Goal: Complete application form: Complete application form

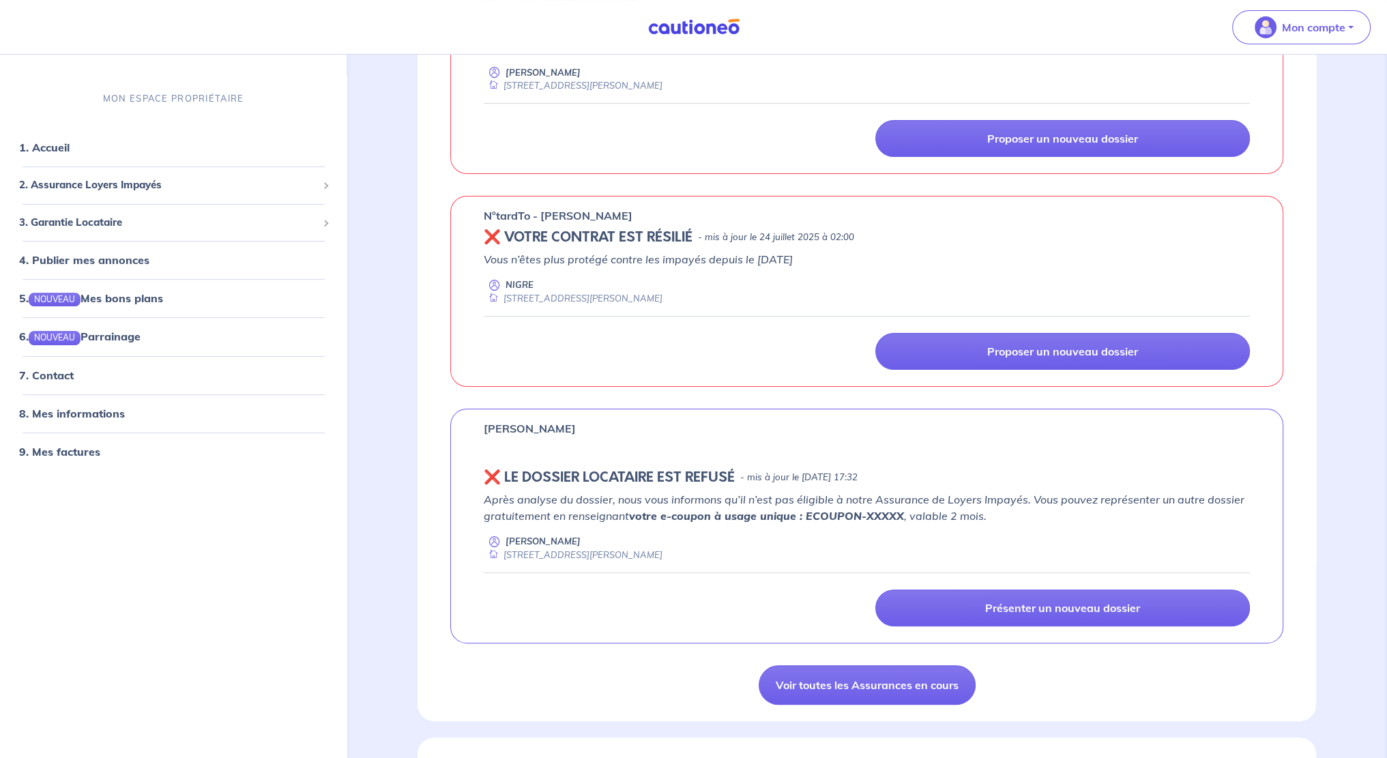
scroll to position [273, 0]
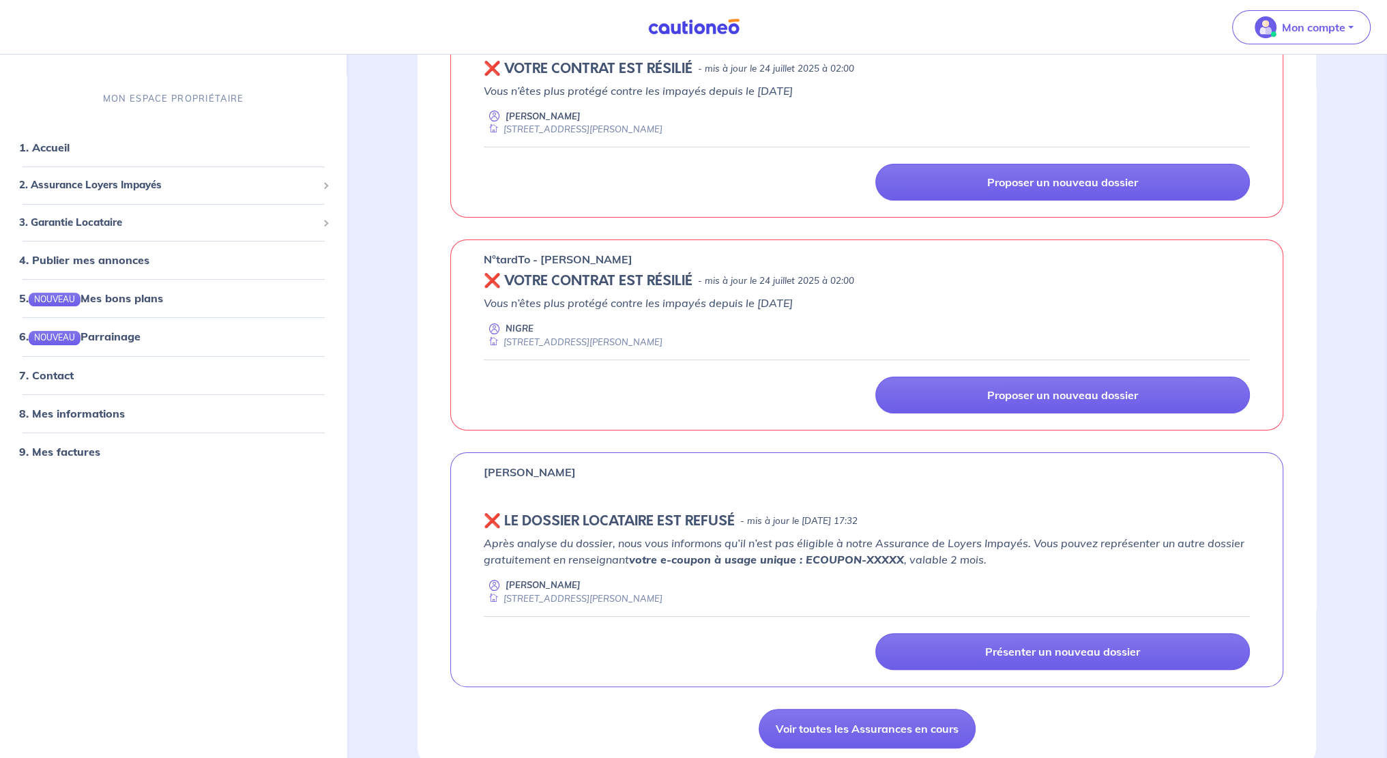
click at [1105, 399] on p "Proposer un nouveau dossier" at bounding box center [1062, 395] width 151 height 14
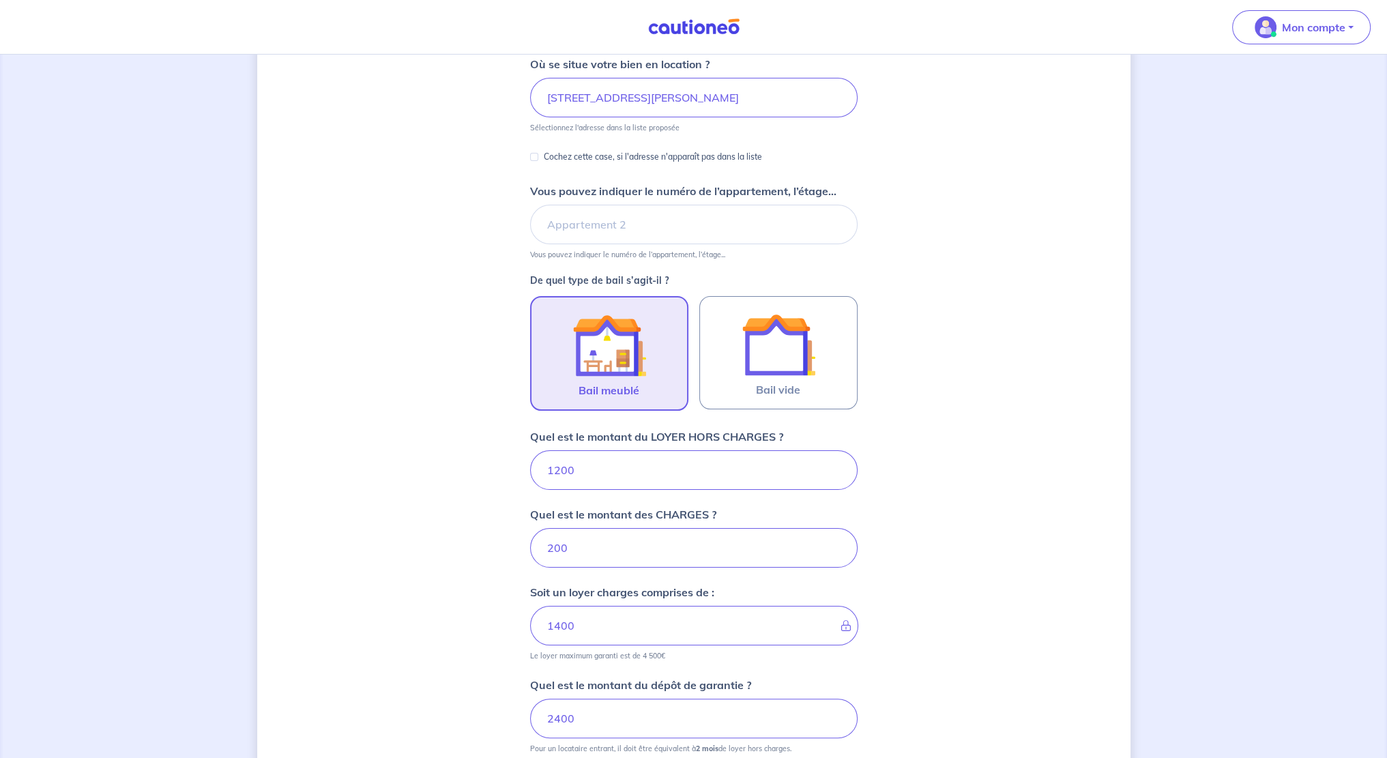
scroll to position [205, 0]
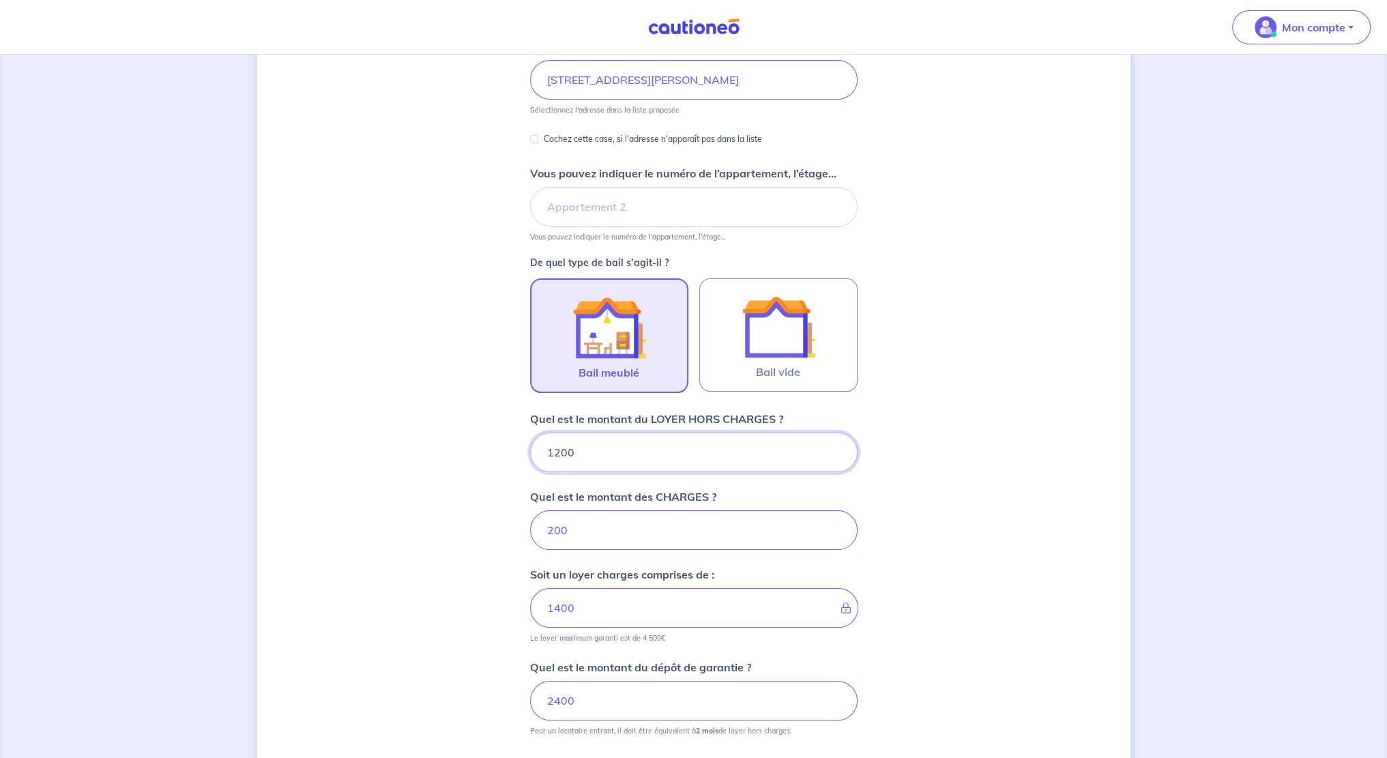
drag, startPoint x: 603, startPoint y: 454, endPoint x: 411, endPoint y: 427, distance: 193.7
click at [411, 427] on div "Dites-nous en plus sur votre bien Où se situe votre bien en location ? [STREET_…" at bounding box center [693, 395] width 873 height 1058
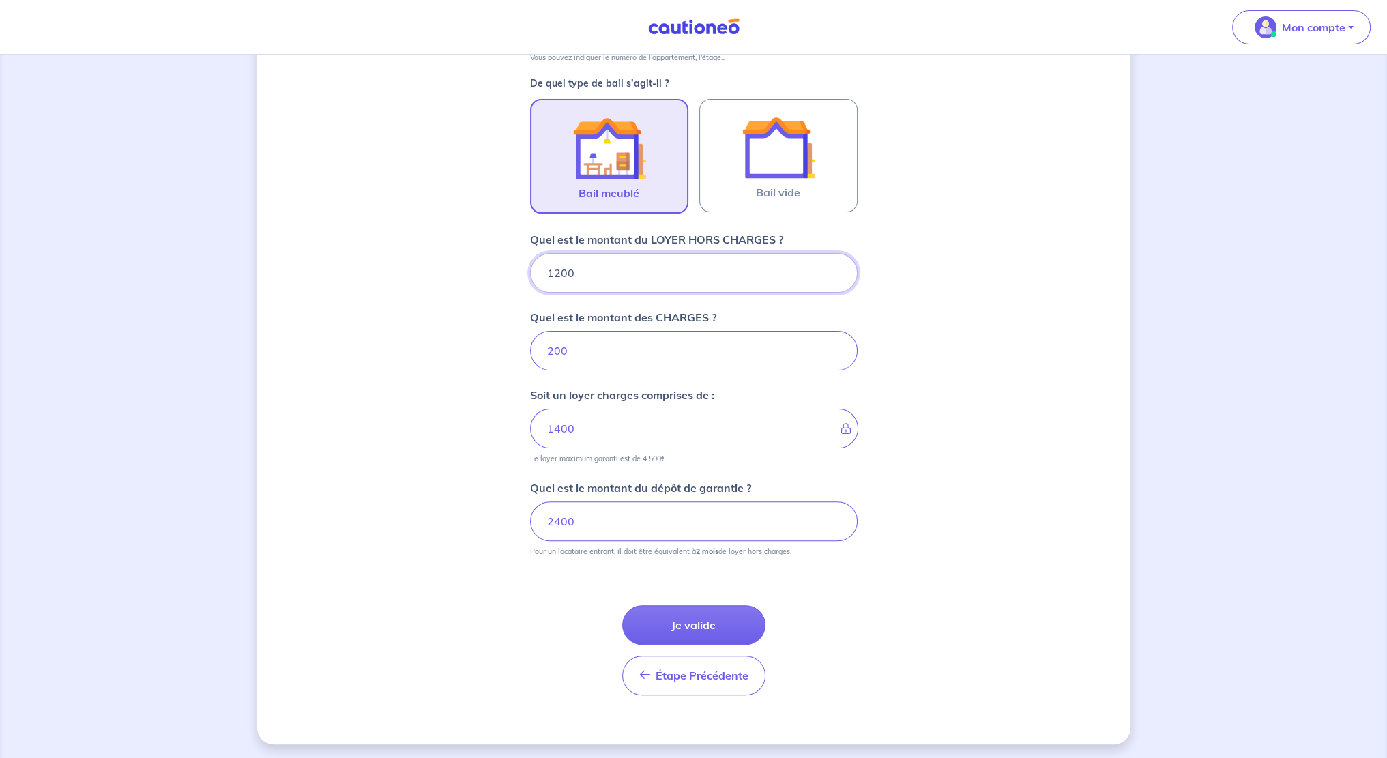
click at [648, 270] on input "1200" at bounding box center [694, 273] width 328 height 40
drag, startPoint x: 581, startPoint y: 275, endPoint x: 471, endPoint y: 263, distance: 111.2
click at [471, 263] on div "Dites-nous en plus sur votre bien Où se situe votre bien en location ? [STREET_…" at bounding box center [693, 216] width 873 height 1058
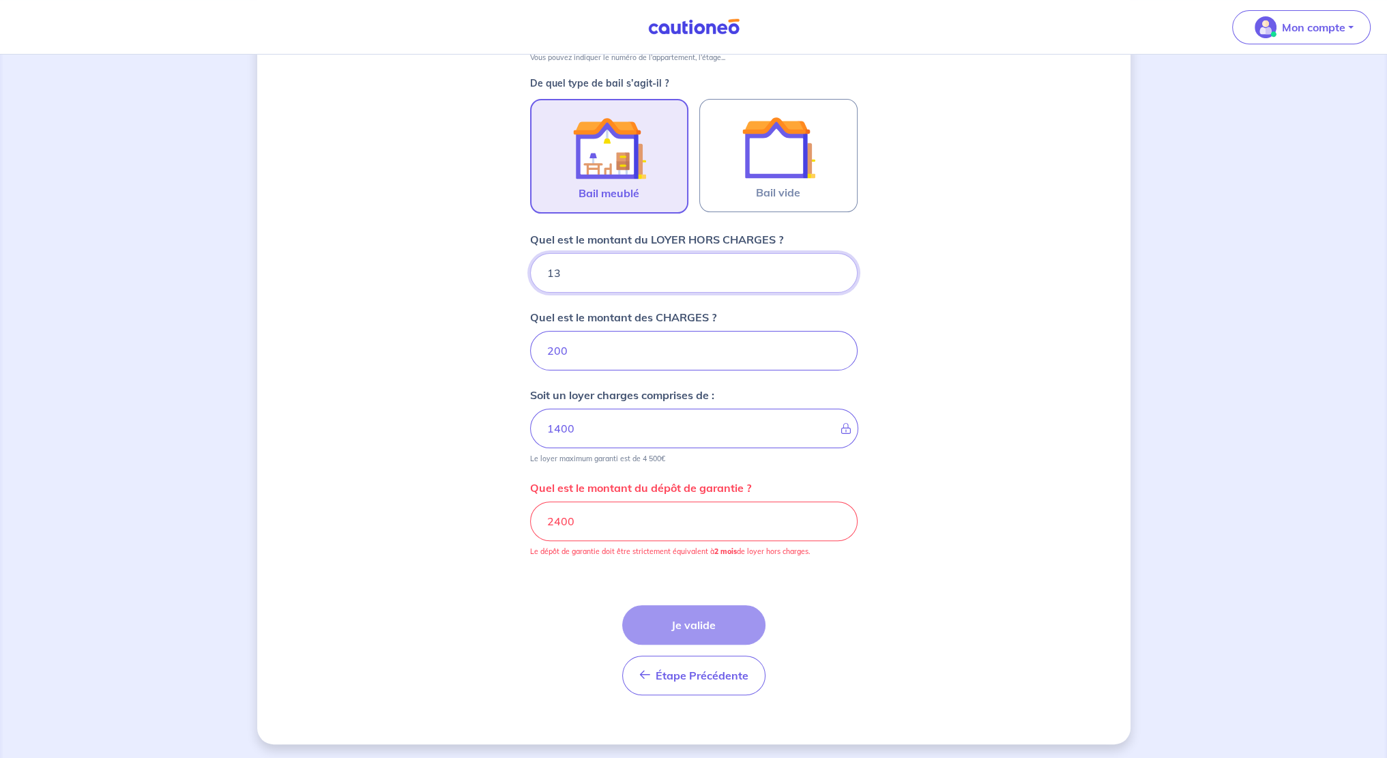
type input "133"
type input "201"
type input "1330"
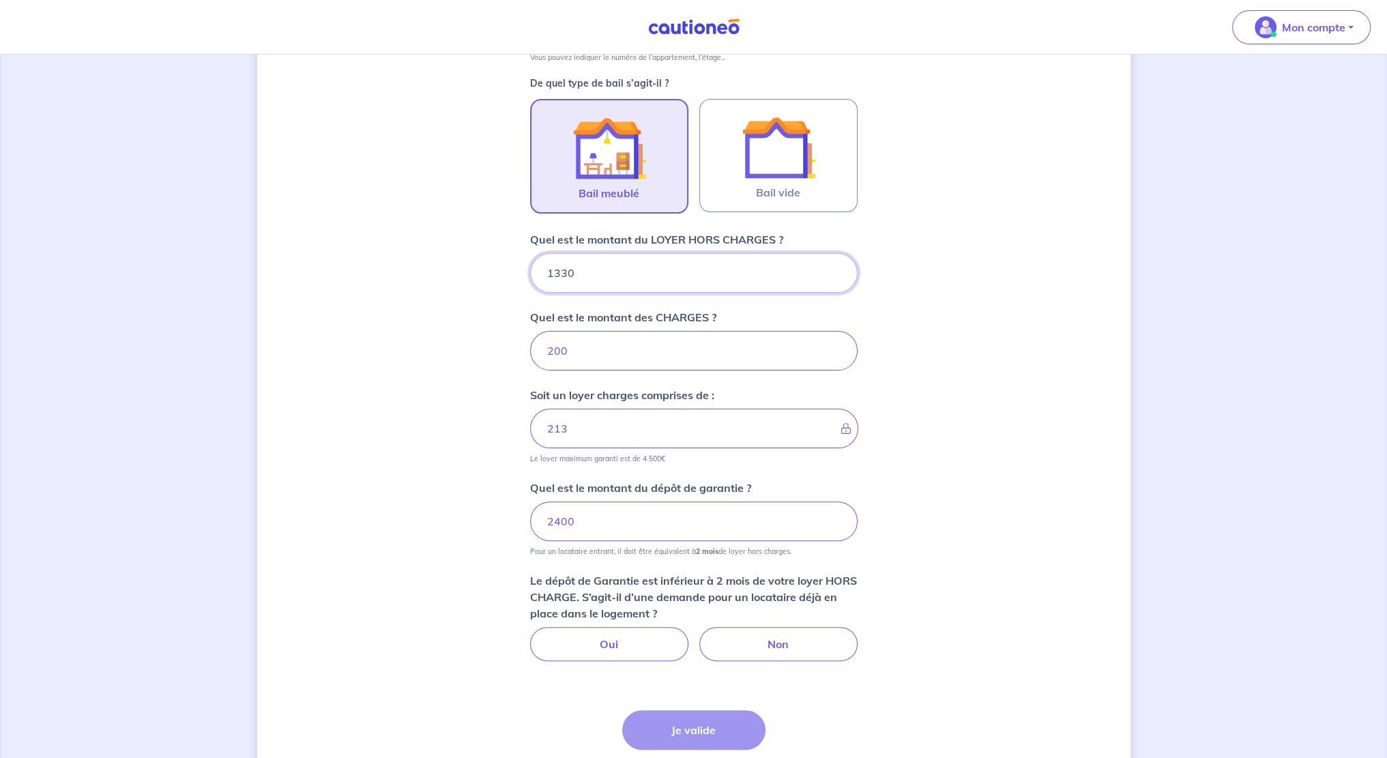
type input "333"
type input "1330"
type input "1530"
type input "150"
type input "1331"
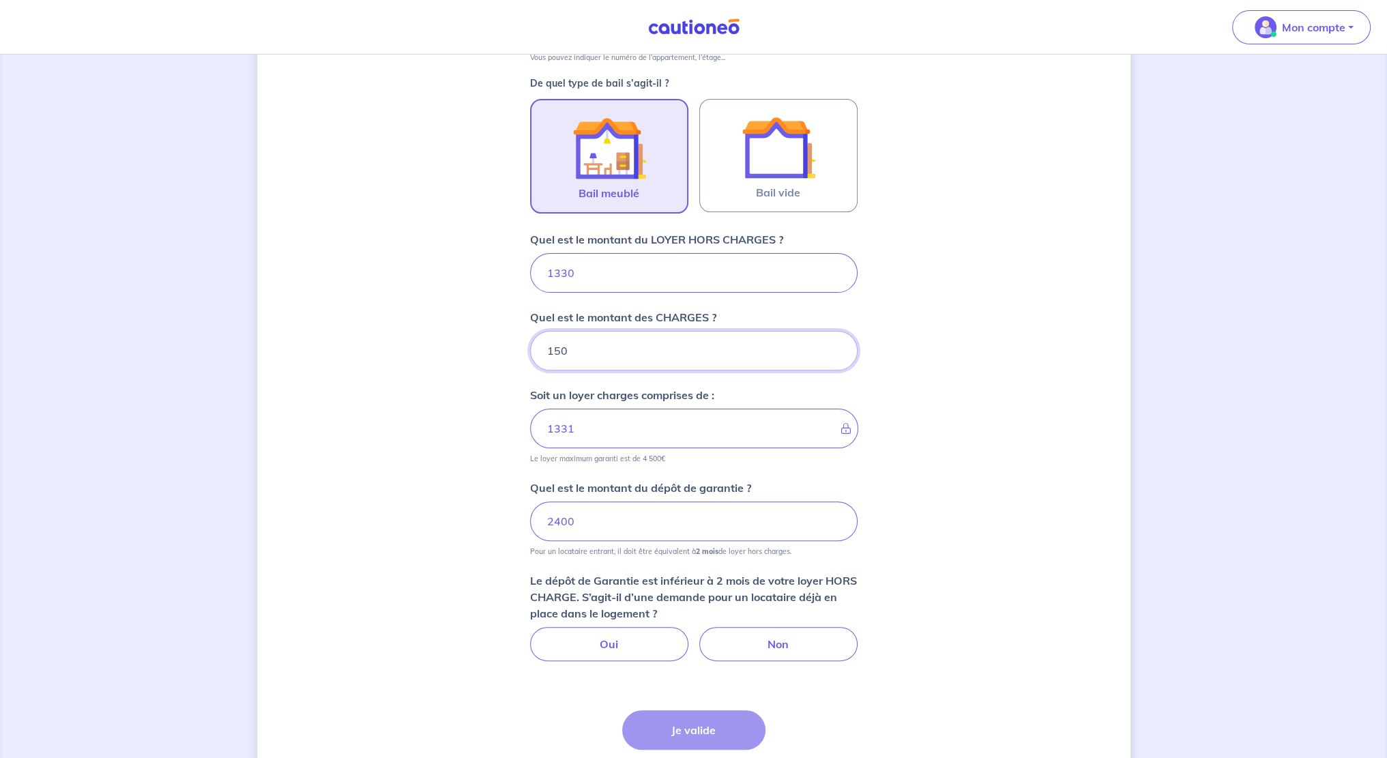
type input "150"
type input "1480"
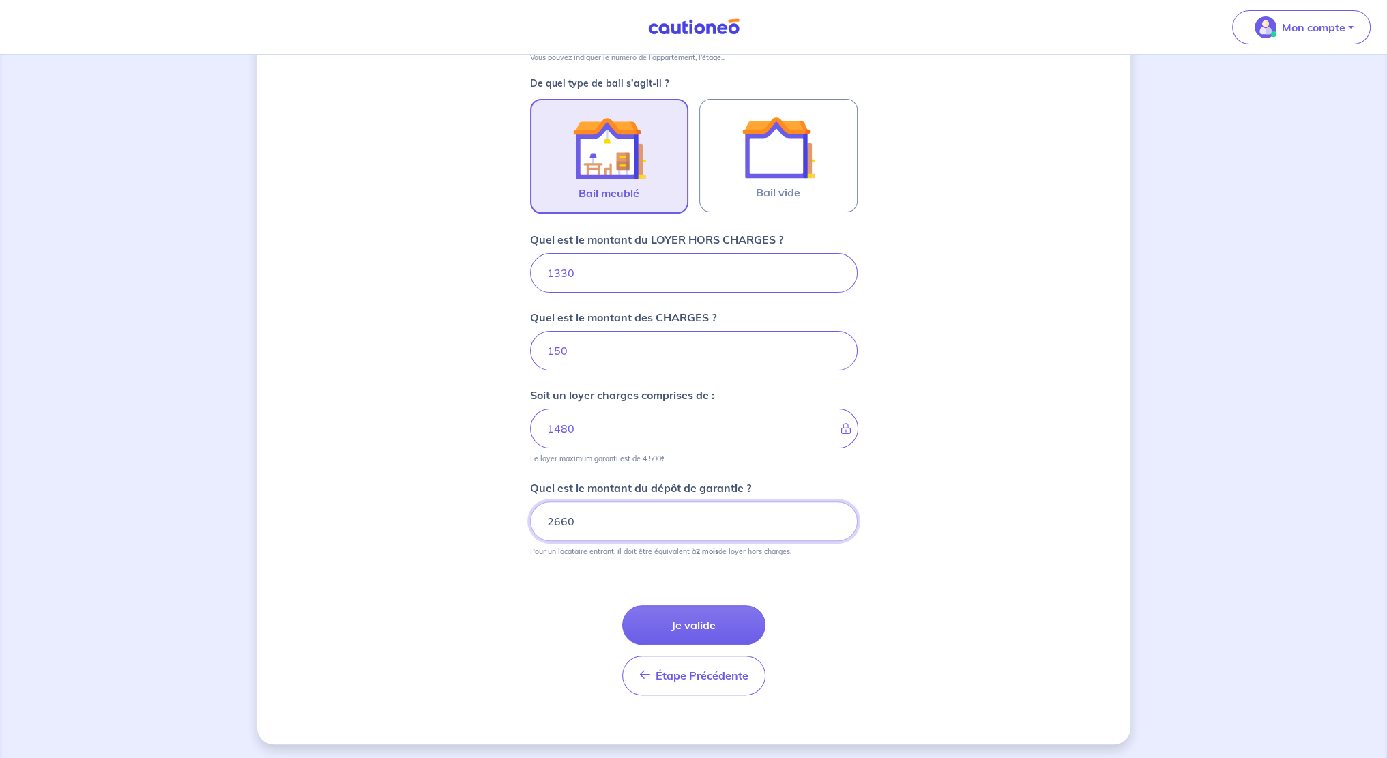
type input "2660"
click at [693, 623] on button "Je valide" at bounding box center [693, 625] width 143 height 40
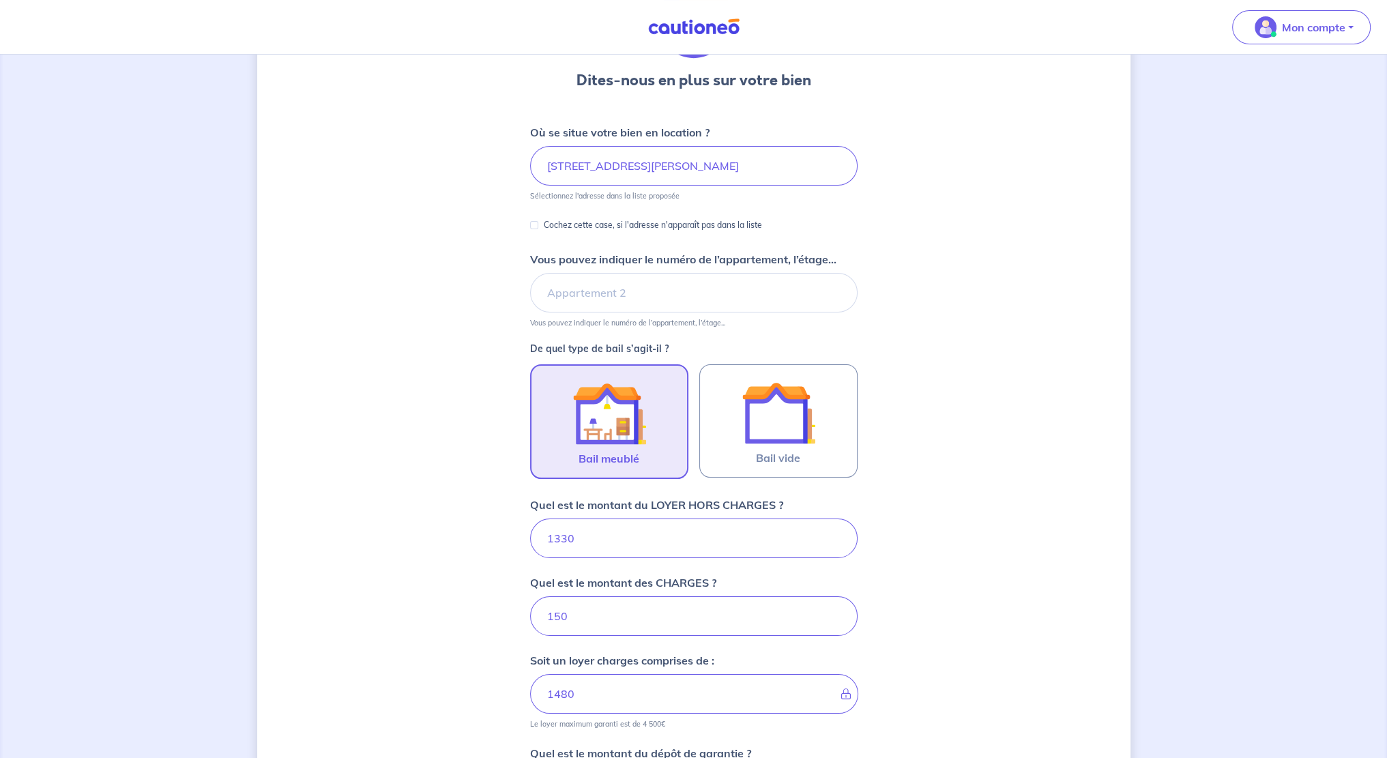
scroll to position [111, 0]
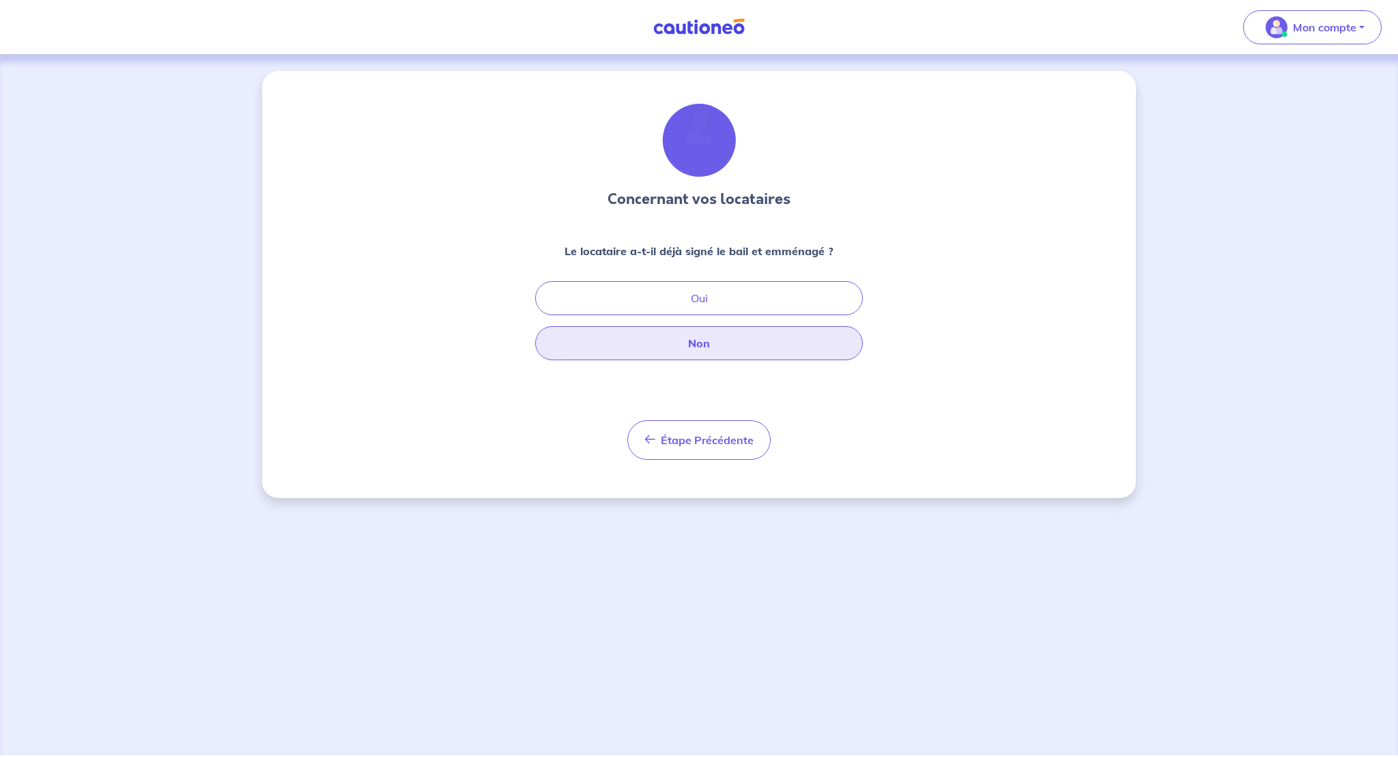
click at [704, 346] on button "Non" at bounding box center [699, 343] width 328 height 34
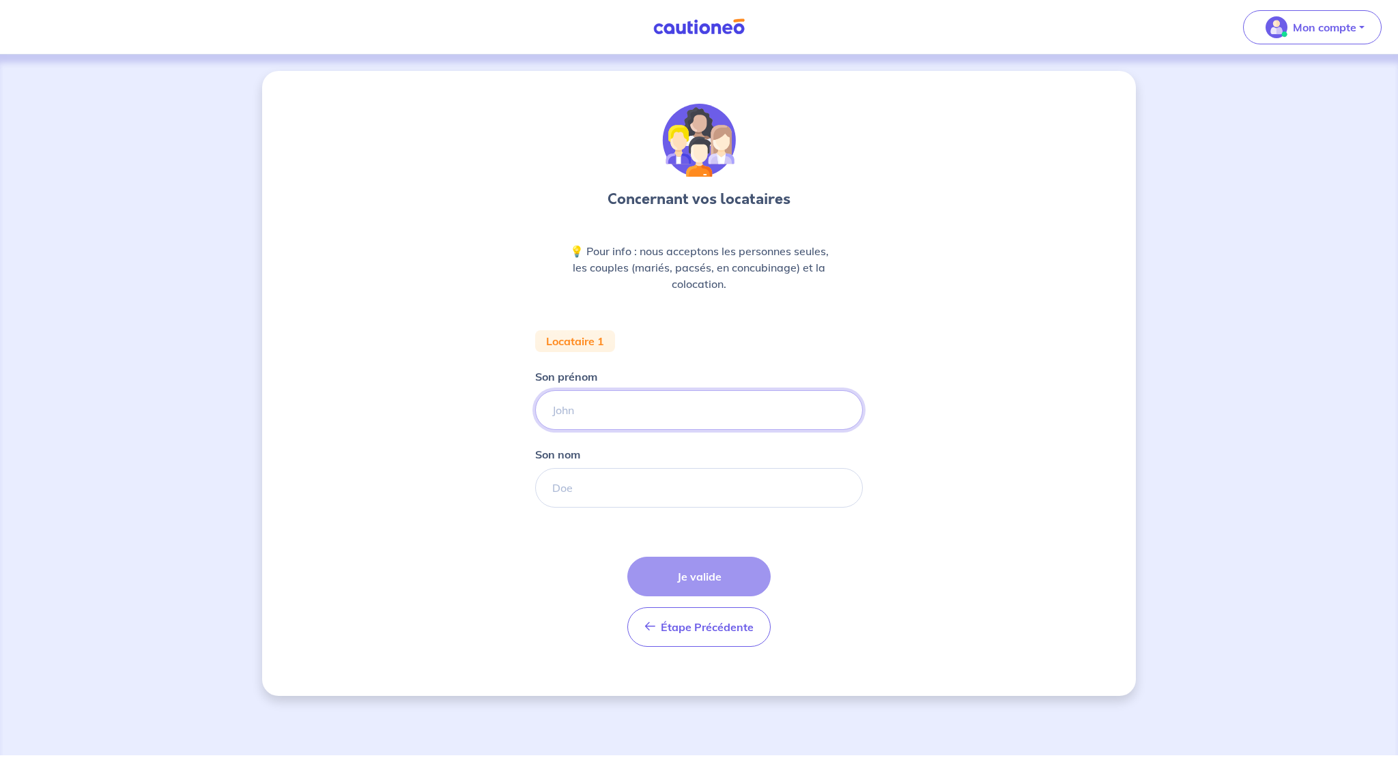
click at [671, 407] on input "Son prénom" at bounding box center [699, 410] width 328 height 40
type input "[PERSON_NAME]"
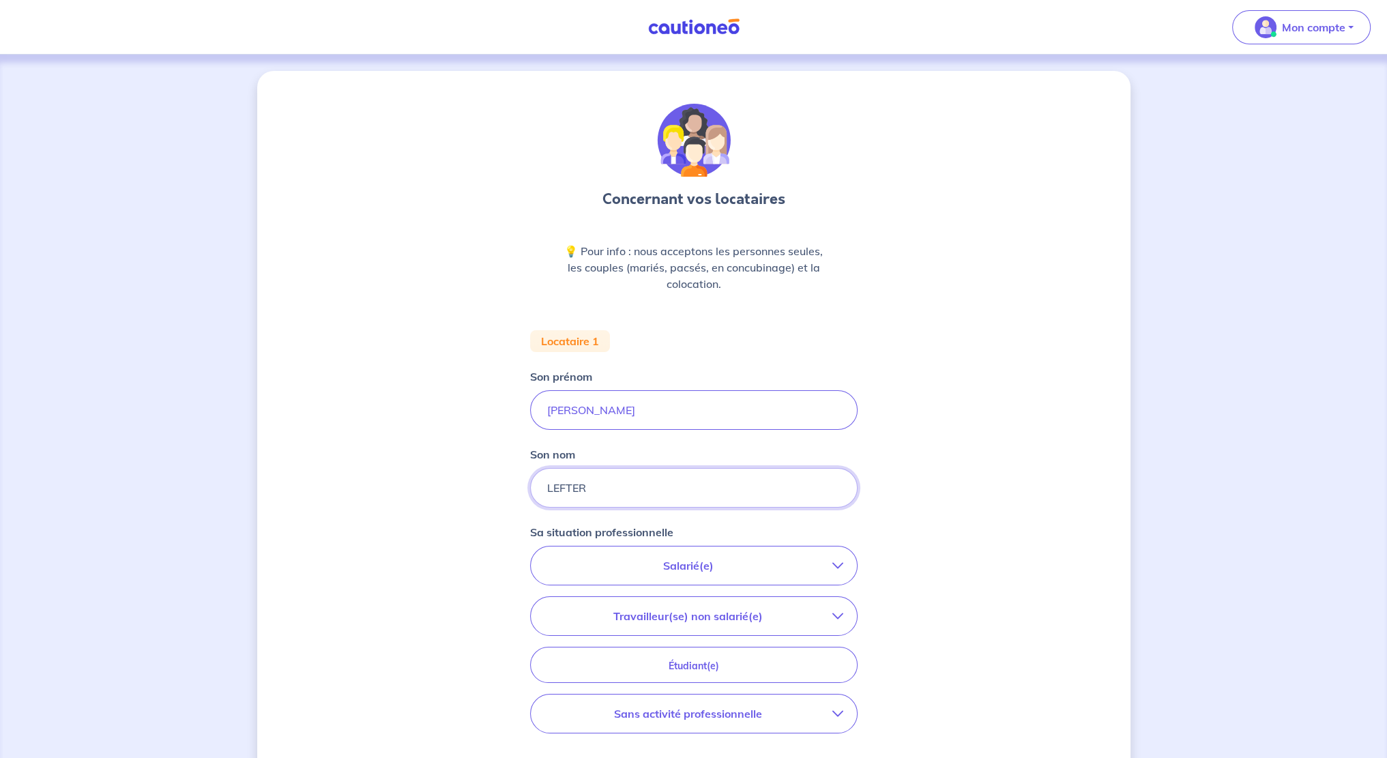
type input "LEFTER"
click at [687, 568] on p "Salarié(e)" at bounding box center [689, 566] width 288 height 16
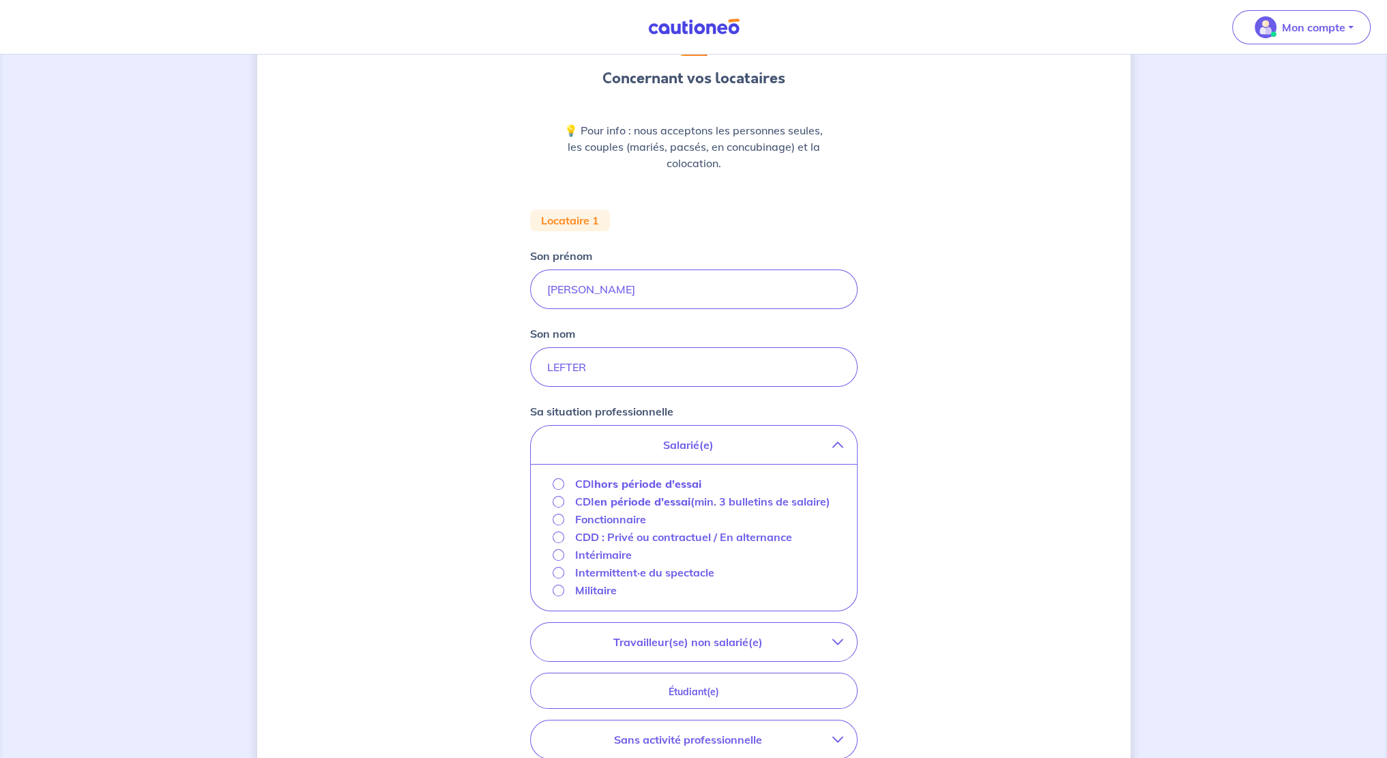
scroll to position [136, 0]
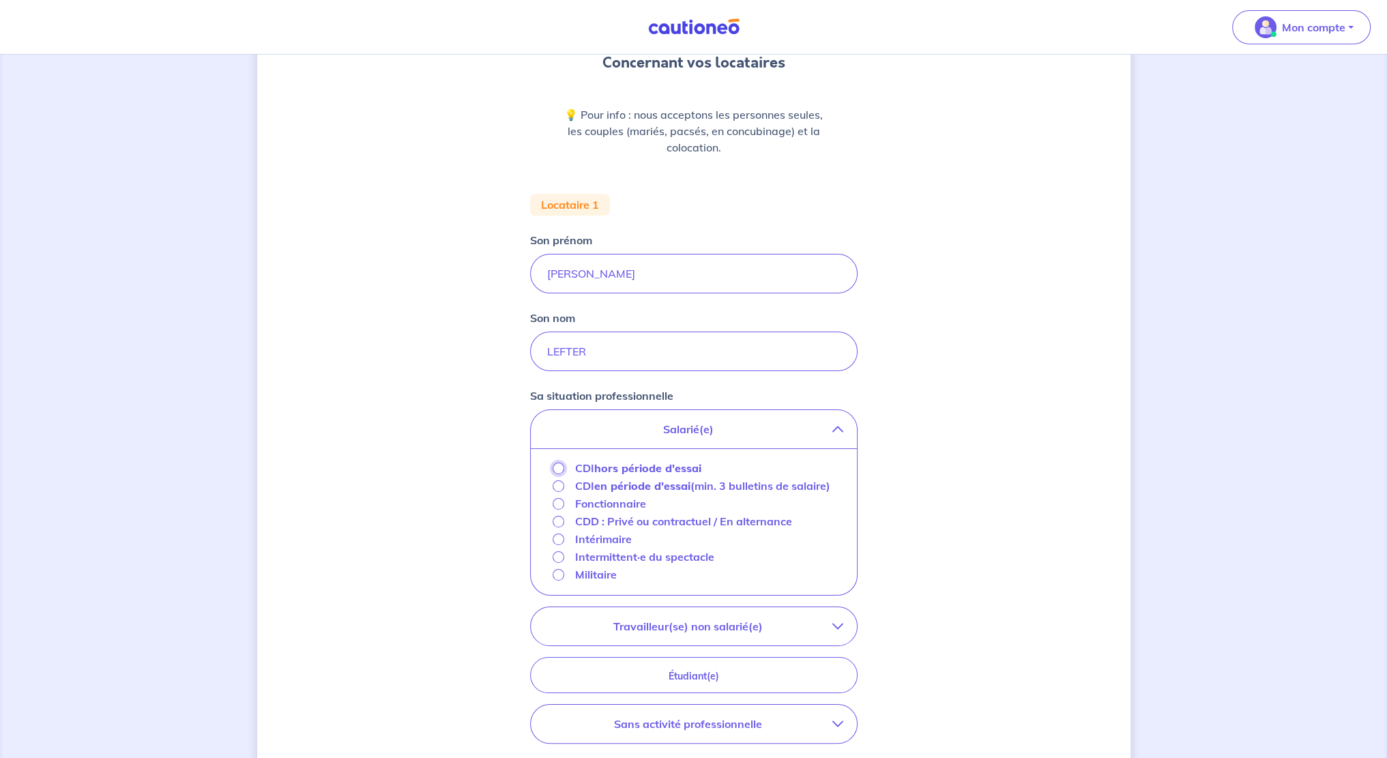
click at [559, 472] on input "CDI hors période d'essai" at bounding box center [559, 469] width 12 height 12
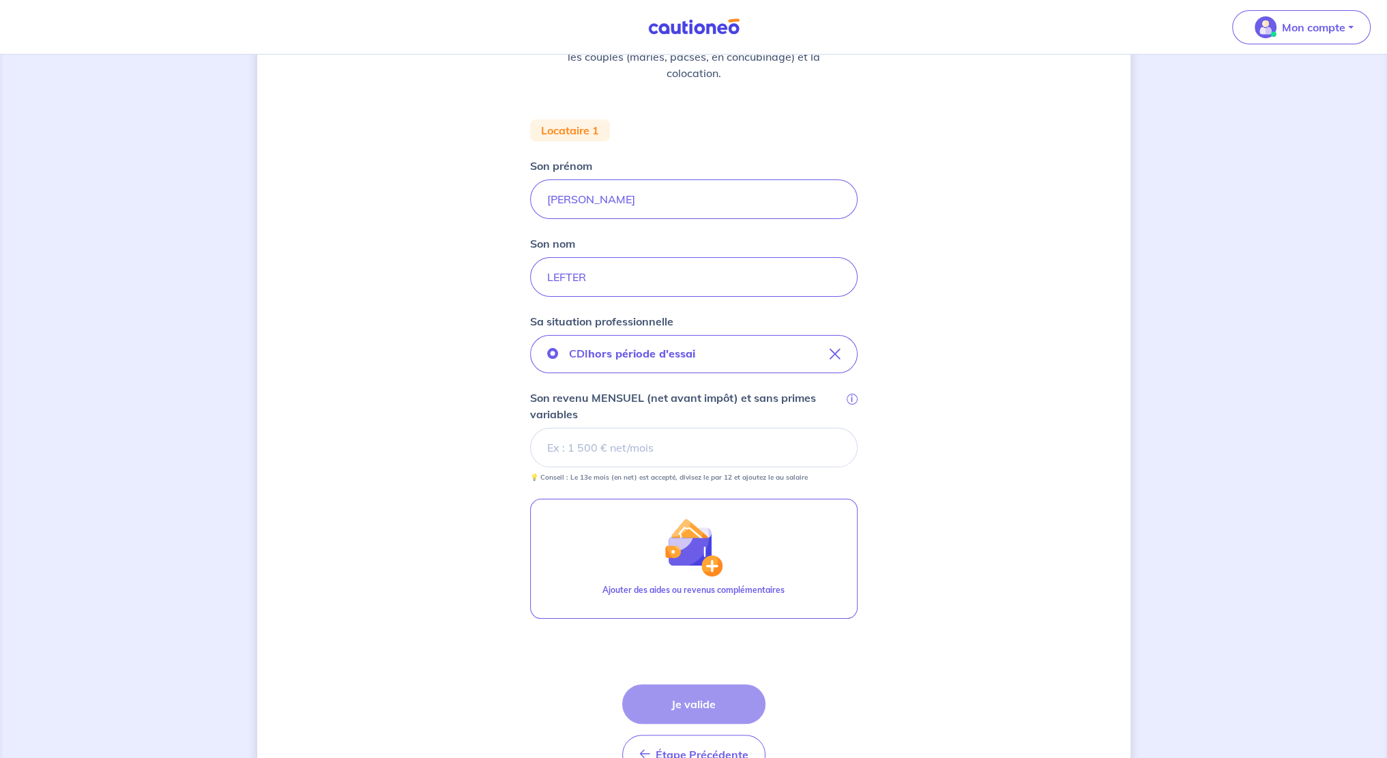
scroll to position [217, 0]
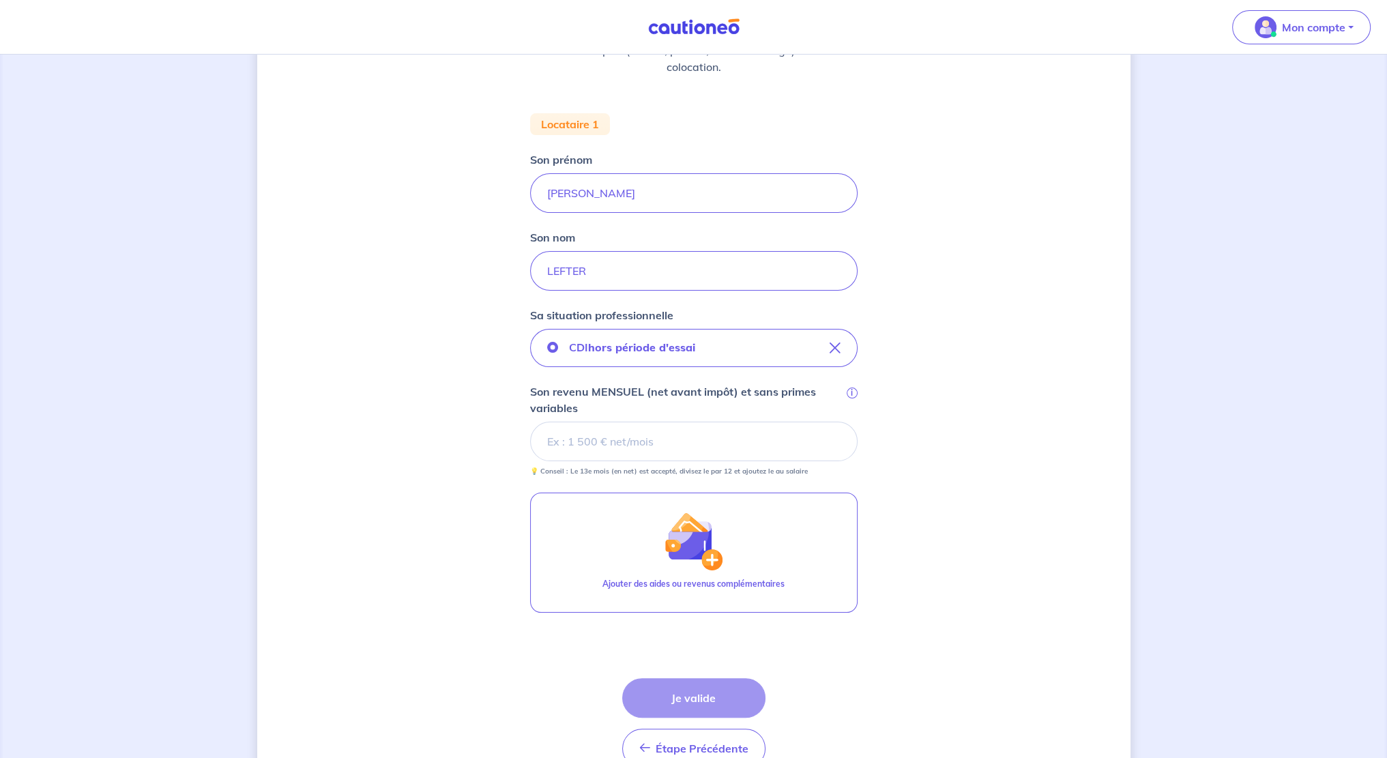
click at [603, 431] on input "Son revenu MENSUEL (net avant impôt) et sans primes variables i" at bounding box center [694, 442] width 328 height 40
click at [616, 442] on input "Son revenu MENSUEL (net avant impôt) et sans primes variables i" at bounding box center [694, 442] width 328 height 40
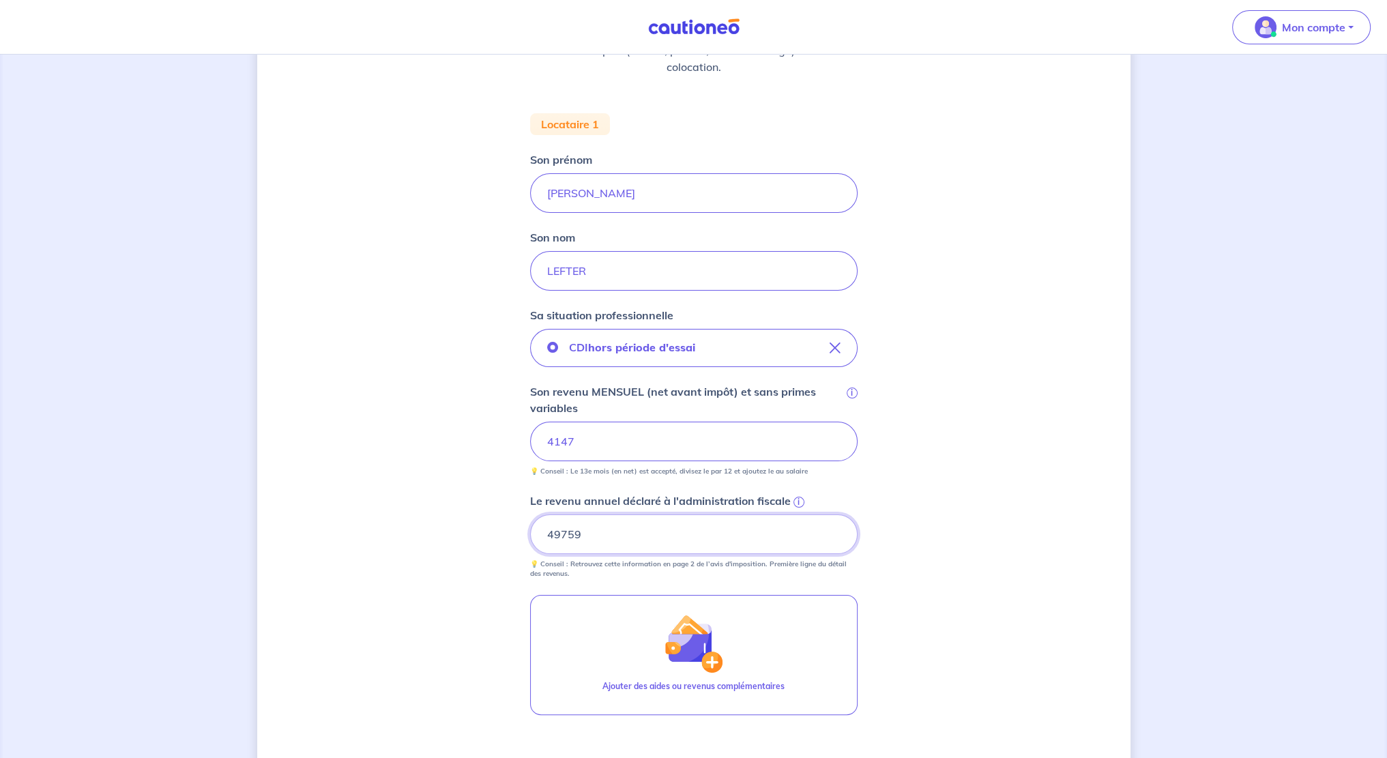
type input "49759"
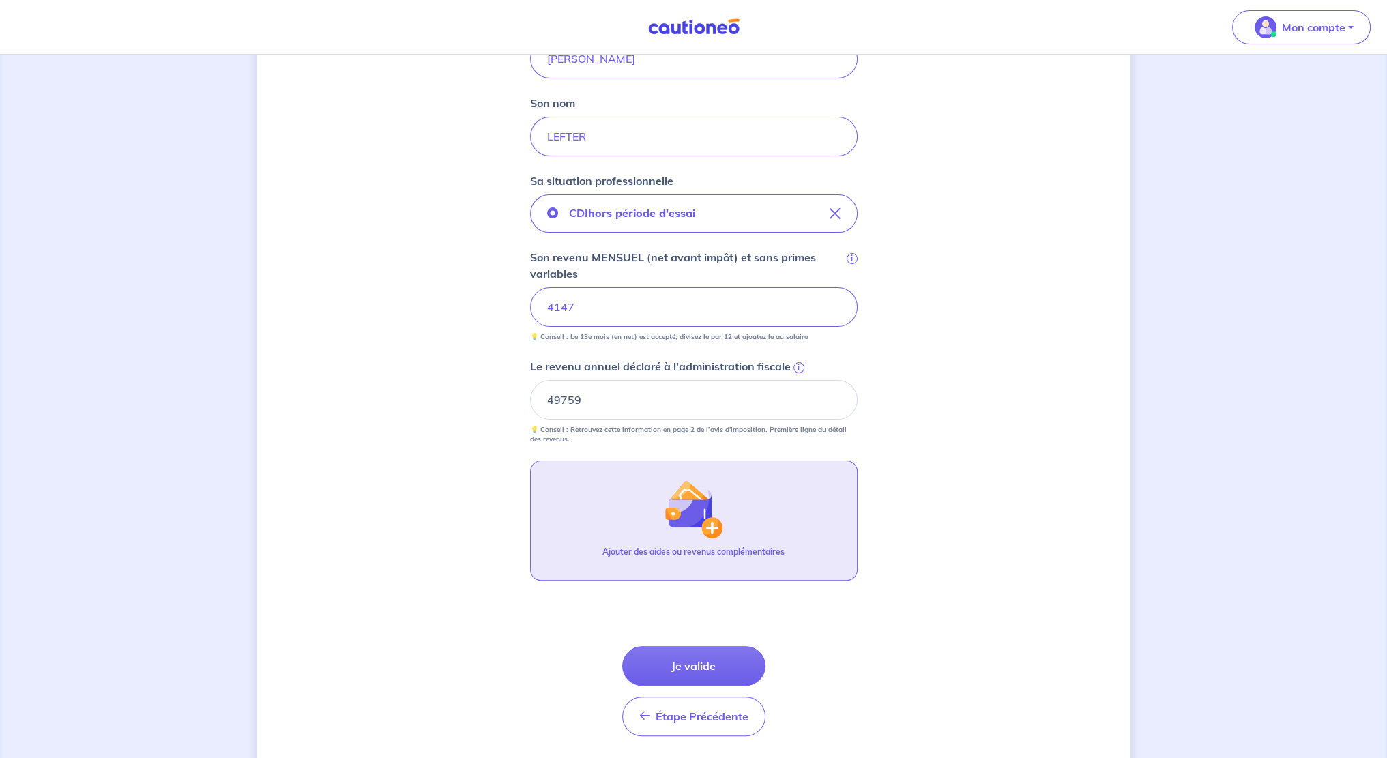
scroll to position [393, 0]
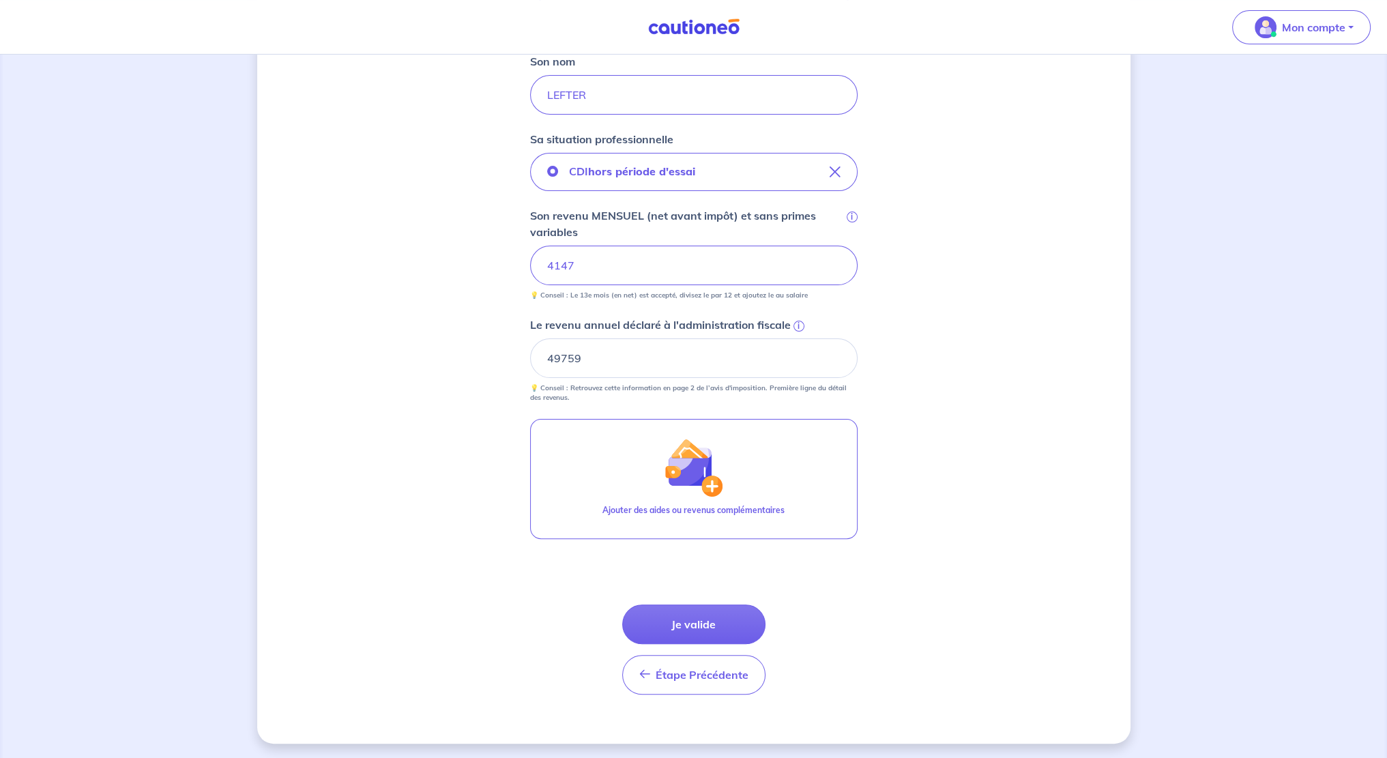
click at [702, 628] on button "Je valide" at bounding box center [693, 625] width 143 height 40
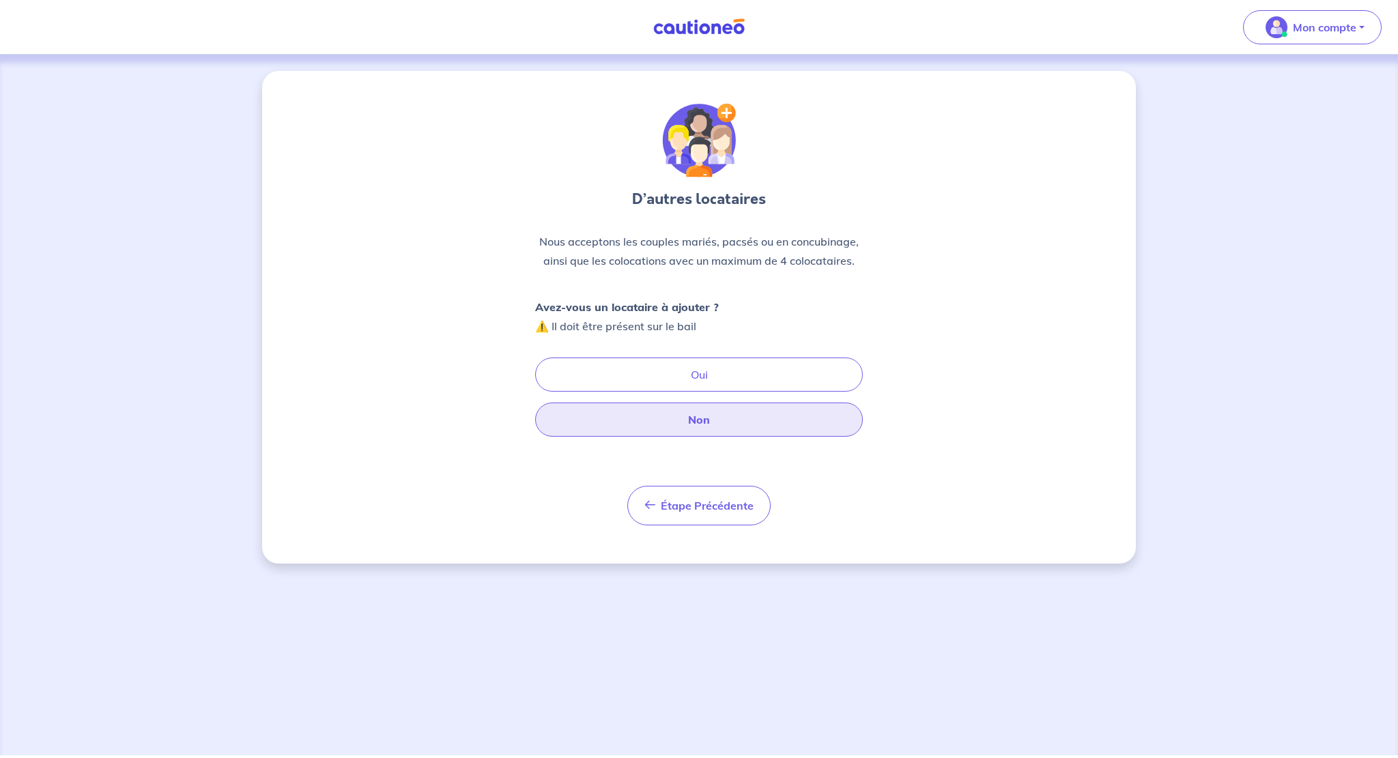
click at [705, 419] on button "Non" at bounding box center [699, 420] width 328 height 34
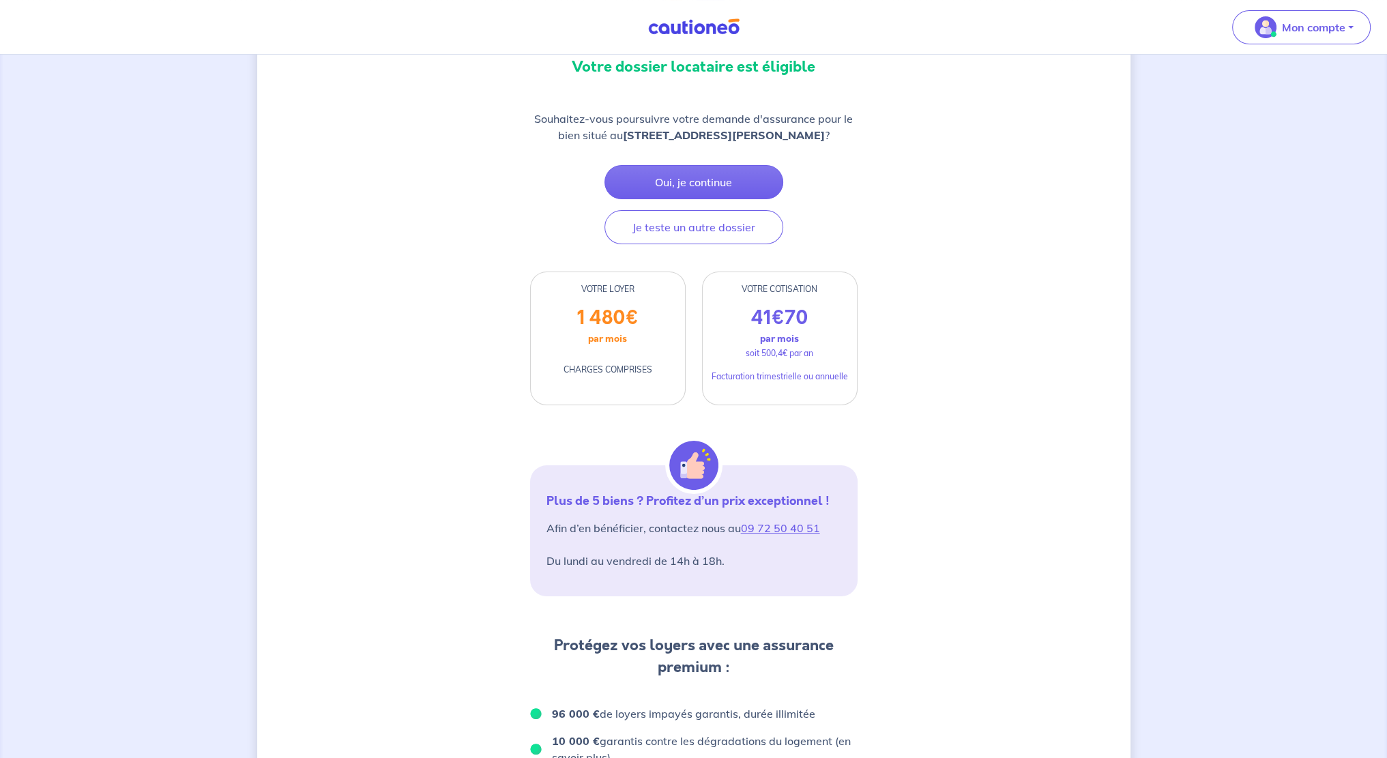
scroll to position [124, 0]
